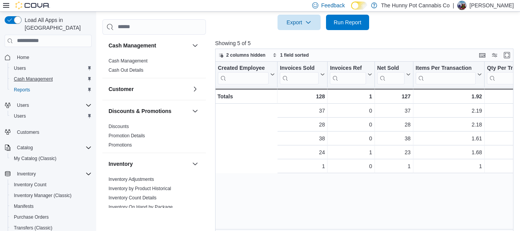
scroll to position [0, 139]
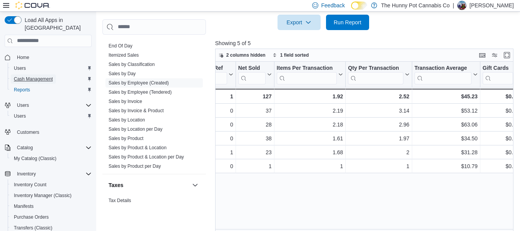
click at [33, 76] on span "Cash Management" at bounding box center [33, 79] width 39 height 6
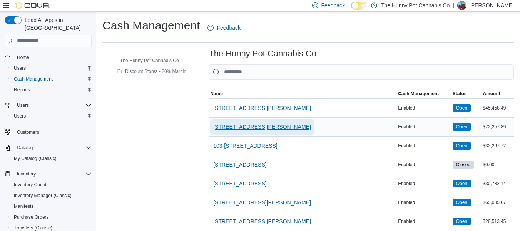
click at [237, 126] on span "[STREET_ADDRESS][PERSON_NAME]" at bounding box center [262, 127] width 98 height 8
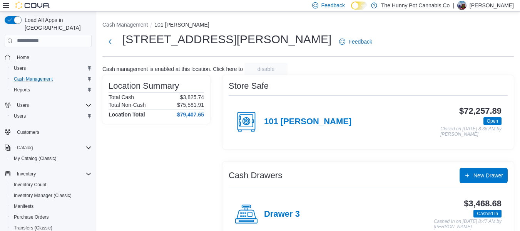
scroll to position [67, 0]
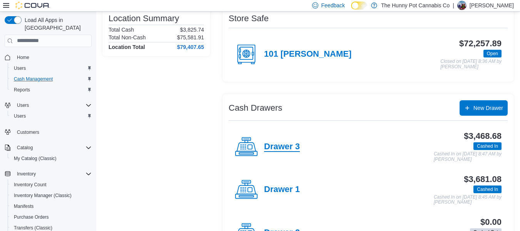
click at [273, 142] on h4 "Drawer 3" at bounding box center [282, 147] width 36 height 10
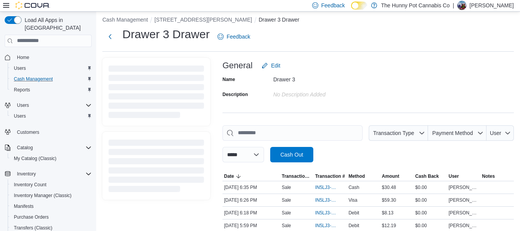
scroll to position [67, 0]
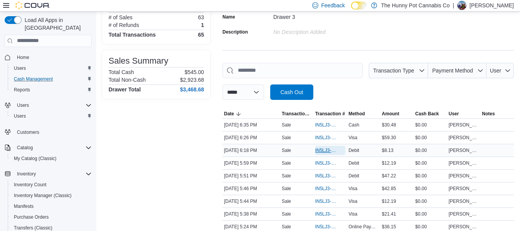
click at [337, 149] on span "IN5LJ3-5752091" at bounding box center [327, 150] width 23 height 6
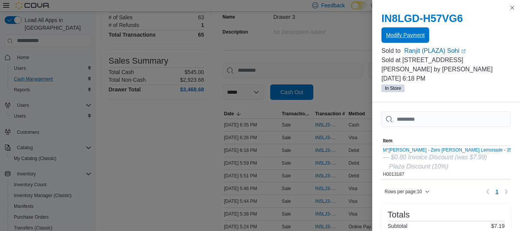
click at [406, 31] on span "Modify Payment" at bounding box center [405, 34] width 39 height 15
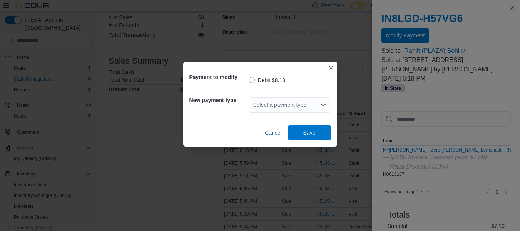
click at [267, 101] on div "Select a payment type" at bounding box center [290, 104] width 82 height 15
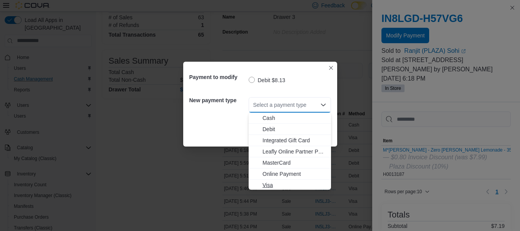
click at [267, 183] on span "Visa" at bounding box center [295, 185] width 64 height 8
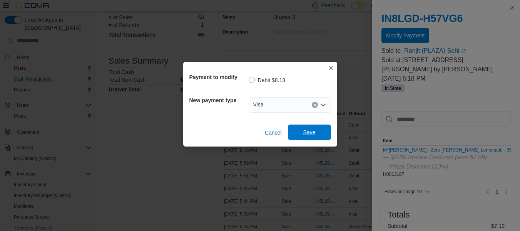
click at [314, 131] on span "Save" at bounding box center [310, 132] width 12 height 8
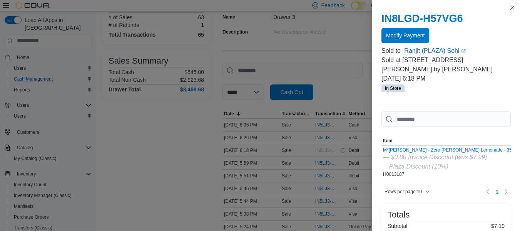
scroll to position [0, 0]
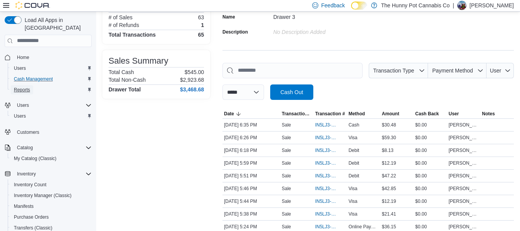
click at [26, 87] on span "Reports" at bounding box center [22, 90] width 16 height 6
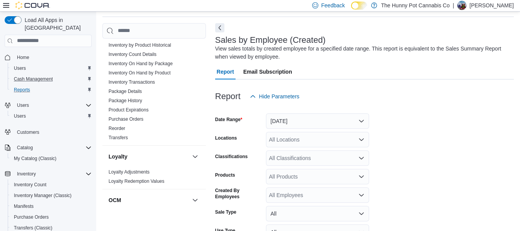
scroll to position [139, 0]
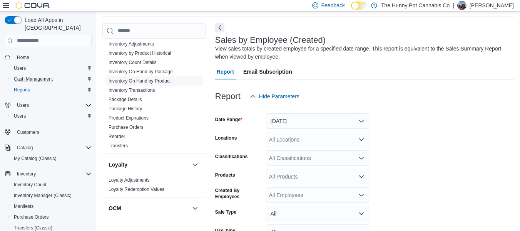
click at [156, 81] on link "Inventory On Hand by Product" at bounding box center [140, 80] width 62 height 5
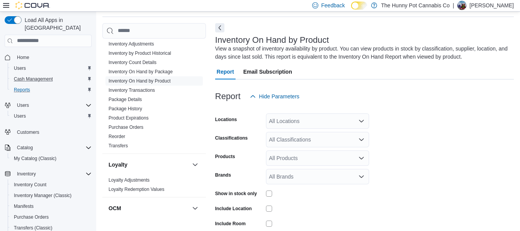
scroll to position [61, 0]
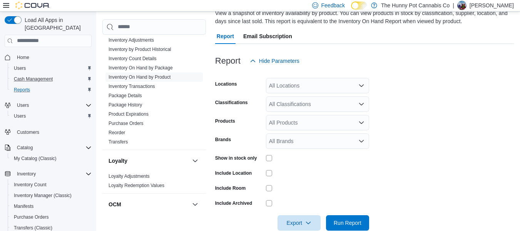
click at [303, 84] on div "All Locations" at bounding box center [317, 85] width 103 height 15
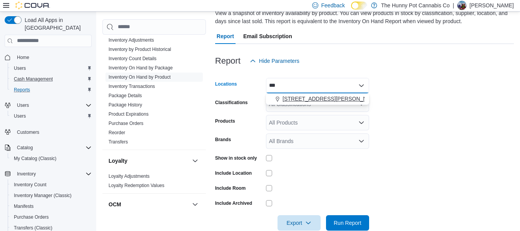
type input "***"
click at [307, 94] on button "[STREET_ADDRESS][PERSON_NAME]" at bounding box center [317, 98] width 103 height 11
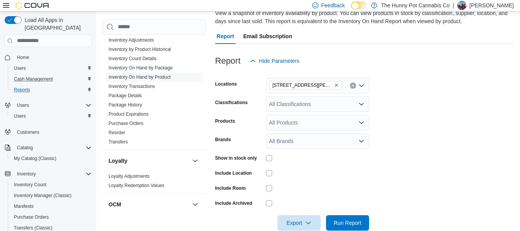
click at [387, 97] on form "Locations [STREET_ADDRESS][PERSON_NAME] Classifications All Classifications Pro…" at bounding box center [364, 150] width 299 height 162
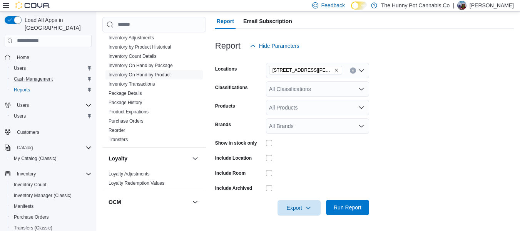
click at [341, 201] on span "Run Report" at bounding box center [348, 207] width 34 height 15
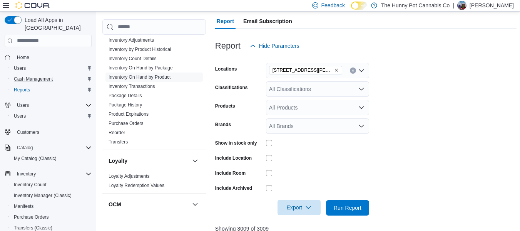
click at [299, 203] on span "Export" at bounding box center [299, 207] width 34 height 15
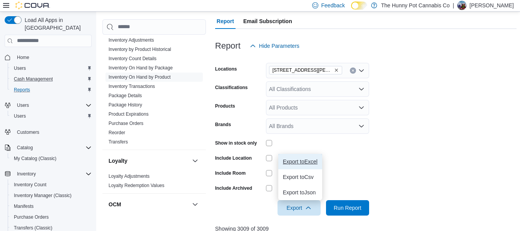
click at [304, 162] on span "Export to Excel" at bounding box center [300, 161] width 35 height 6
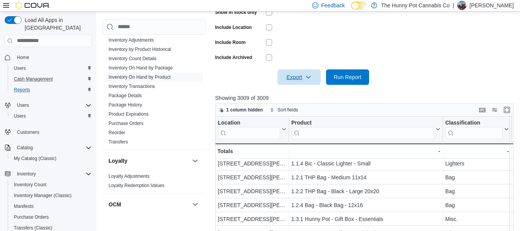
scroll to position [30, 0]
click at [479, 39] on form "Locations [STREET_ADDRESS][PERSON_NAME] Classifications All Classifications Pro…" at bounding box center [366, 4] width 302 height 162
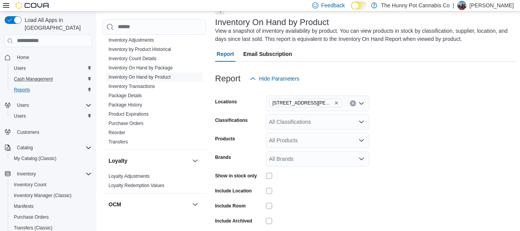
scroll to position [42, 0]
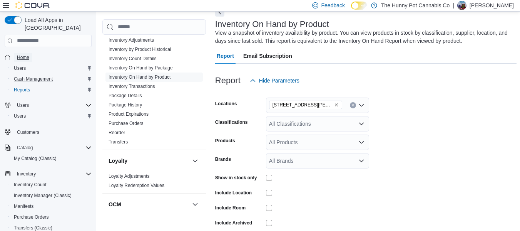
click at [25, 54] on span "Home" at bounding box center [23, 57] width 12 height 6
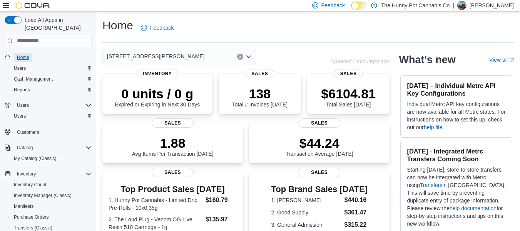
click at [19, 54] on span "Home" at bounding box center [23, 57] width 12 height 6
click at [29, 87] on span "Reports" at bounding box center [22, 90] width 16 height 6
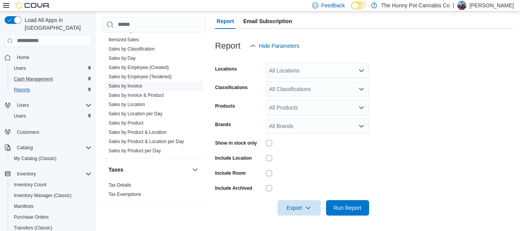
scroll to position [417, 0]
click at [148, 67] on link "Sales by Employee (Created)" at bounding box center [139, 66] width 60 height 5
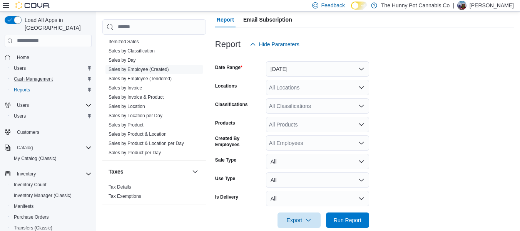
scroll to position [79, 0]
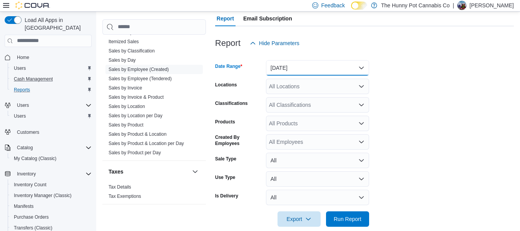
click at [302, 67] on button "[DATE]" at bounding box center [317, 67] width 103 height 15
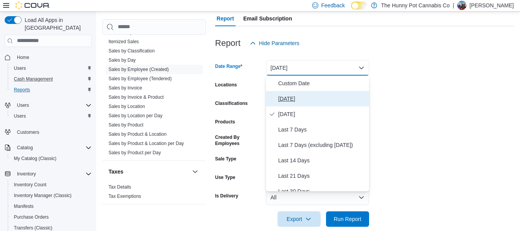
click at [290, 99] on span "[DATE]" at bounding box center [323, 98] width 88 height 9
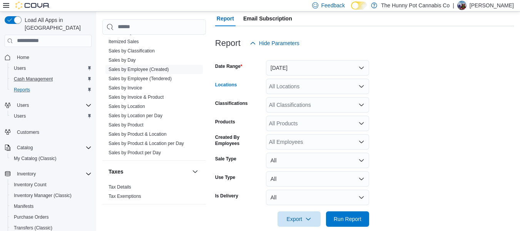
click at [290, 89] on div "All Locations" at bounding box center [317, 86] width 103 height 15
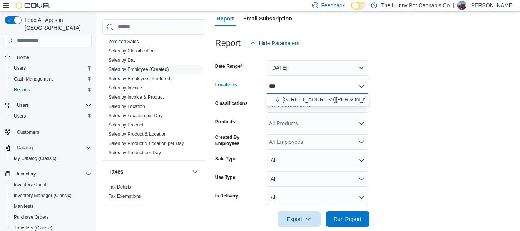
type input "***"
click at [296, 97] on span "[STREET_ADDRESS][PERSON_NAME]" at bounding box center [332, 100] width 98 height 8
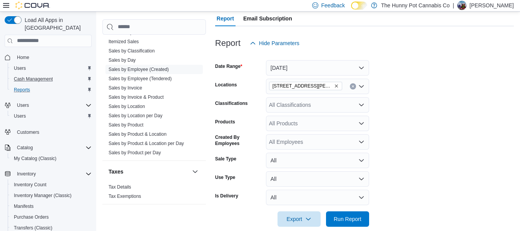
click at [429, 111] on form "Date Range [DATE] Locations [STREET_ADDRESS][PERSON_NAME] Classifications All C…" at bounding box center [364, 139] width 299 height 176
click at [344, 217] on span "Run Report" at bounding box center [348, 219] width 28 height 8
click at [341, 216] on span "Run Report" at bounding box center [348, 219] width 28 height 8
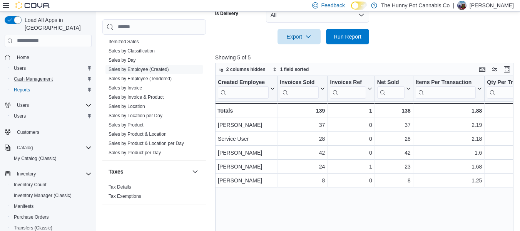
scroll to position [262, 0]
click at [359, 40] on span "Run Report" at bounding box center [348, 35] width 34 height 15
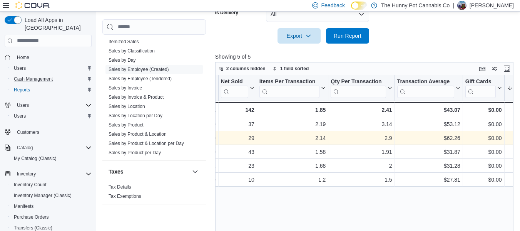
scroll to position [0, 0]
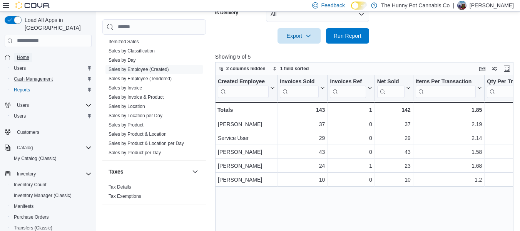
click at [21, 54] on span "Home" at bounding box center [23, 57] width 12 height 6
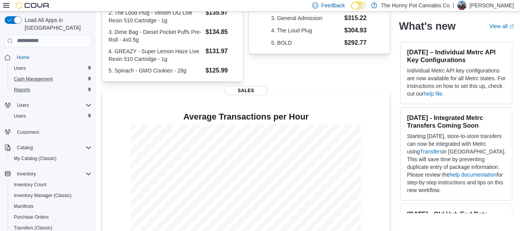
scroll to position [228, 0]
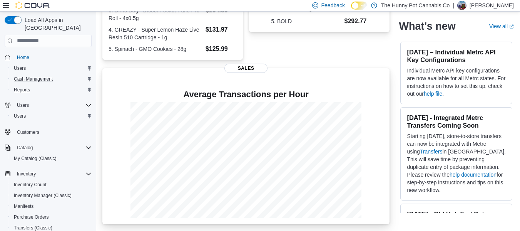
click at [379, 115] on div at bounding box center [246, 160] width 275 height 116
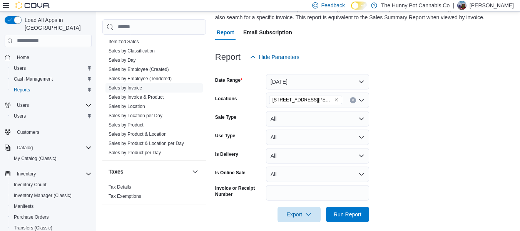
scroll to position [421, 0]
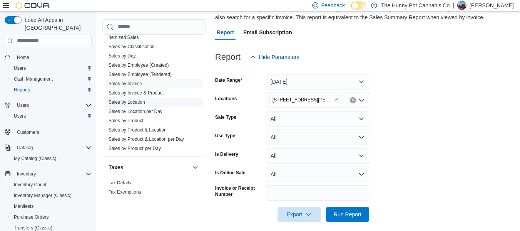
click at [125, 101] on link "Sales by Location" at bounding box center [127, 101] width 37 height 5
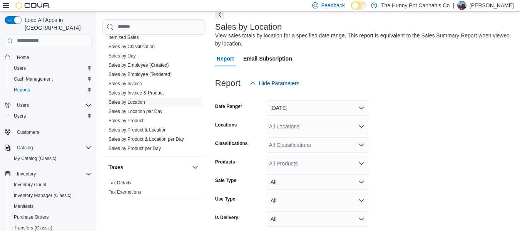
scroll to position [44, 0]
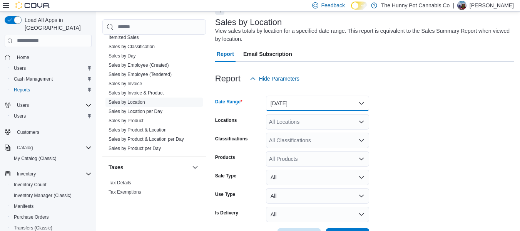
click at [277, 101] on button "[DATE]" at bounding box center [317, 103] width 103 height 15
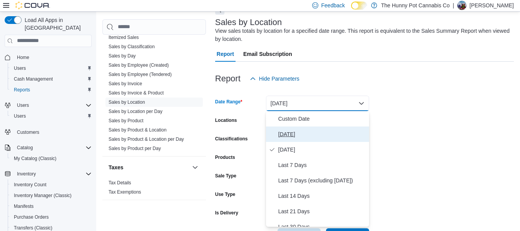
click at [298, 138] on span "[DATE]" at bounding box center [323, 133] width 88 height 9
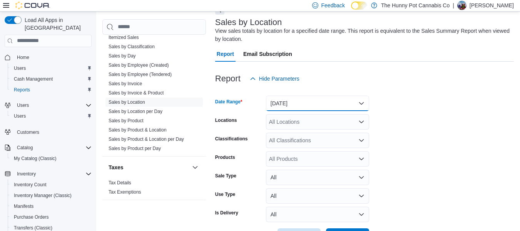
scroll to position [72, 0]
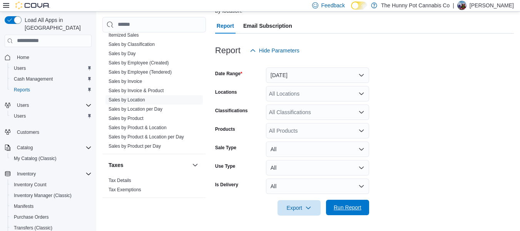
click at [358, 203] on span "Run Report" at bounding box center [348, 207] width 34 height 15
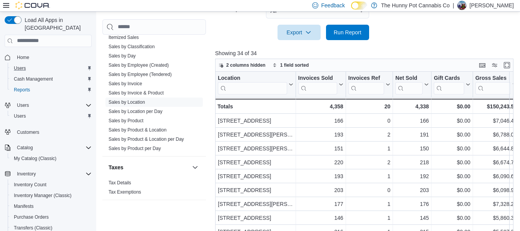
scroll to position [246, 0]
click at [42, 76] on span "Cash Management" at bounding box center [33, 79] width 39 height 6
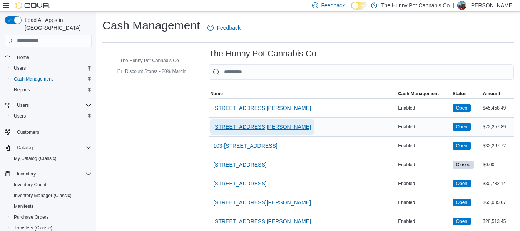
click at [237, 121] on span "[STREET_ADDRESS][PERSON_NAME]" at bounding box center [262, 126] width 98 height 15
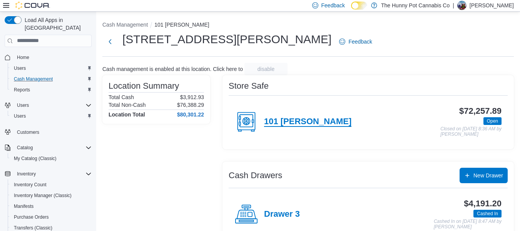
click at [302, 124] on h4 "101 [PERSON_NAME]" at bounding box center [307, 122] width 87 height 10
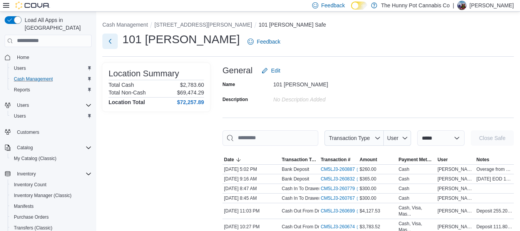
click at [108, 39] on button "Next" at bounding box center [109, 41] width 15 height 15
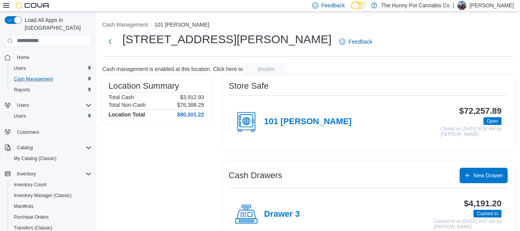
scroll to position [69, 0]
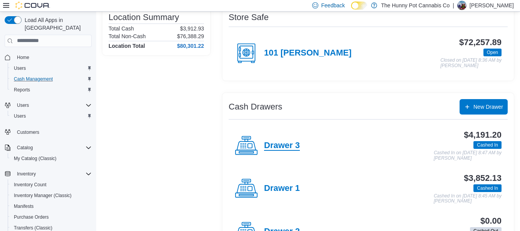
click at [292, 142] on h4 "Drawer 3" at bounding box center [282, 146] width 36 height 10
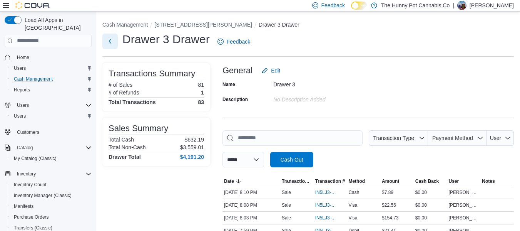
click at [107, 41] on button "Next" at bounding box center [109, 41] width 15 height 15
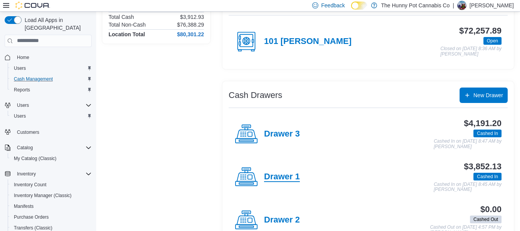
click at [272, 181] on h4 "Drawer 1" at bounding box center [282, 177] width 36 height 10
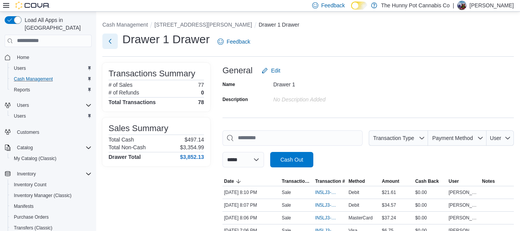
click at [111, 44] on button "Next" at bounding box center [109, 41] width 15 height 15
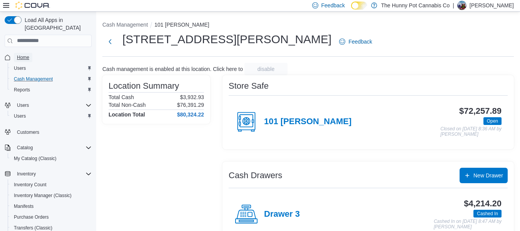
click at [29, 54] on span "Home" at bounding box center [23, 57] width 12 height 6
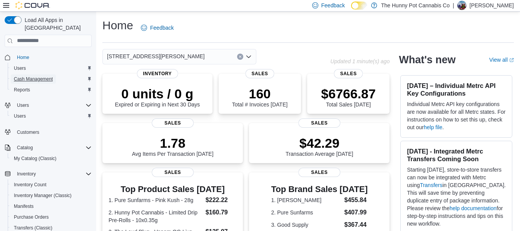
click at [34, 74] on span "Cash Management" at bounding box center [33, 78] width 39 height 9
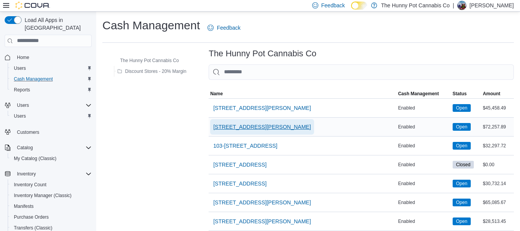
click at [220, 122] on span "[STREET_ADDRESS][PERSON_NAME]" at bounding box center [262, 126] width 98 height 15
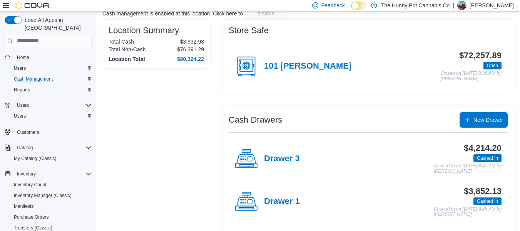
scroll to position [56, 0]
click at [24, 54] on span "Home" at bounding box center [23, 57] width 12 height 6
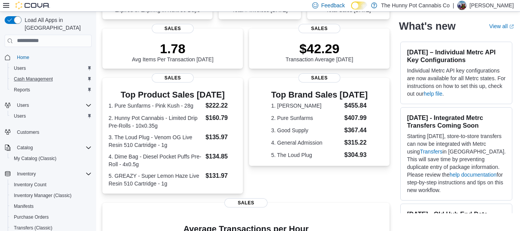
scroll to position [95, 0]
click at [30, 53] on link "Home" at bounding box center [23, 57] width 18 height 9
click at [21, 87] on span "Reports" at bounding box center [22, 90] width 16 height 6
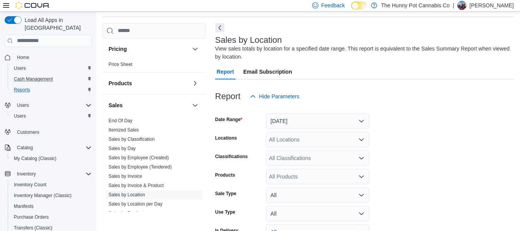
scroll to position [333, 0]
click at [146, 159] on link "Sales by Employee (Created)" at bounding box center [139, 156] width 60 height 5
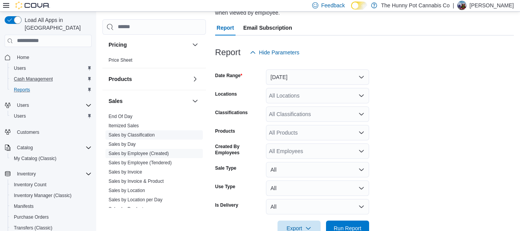
scroll to position [70, 0]
click at [280, 75] on button "[DATE]" at bounding box center [317, 76] width 103 height 15
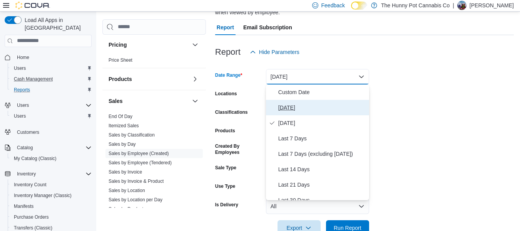
click at [285, 102] on button "[DATE]" at bounding box center [317, 107] width 103 height 15
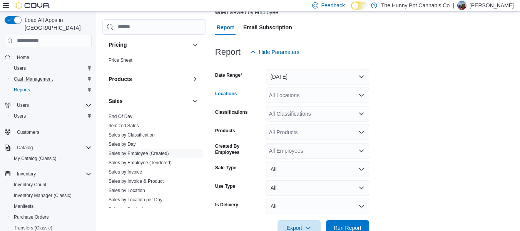
click at [282, 98] on div "All Locations" at bounding box center [317, 94] width 103 height 15
type input "***"
click at [297, 106] on span "[STREET_ADDRESS][PERSON_NAME]" at bounding box center [332, 108] width 98 height 8
click at [355, 226] on span "Run Report" at bounding box center [348, 227] width 28 height 8
